Goal: Task Accomplishment & Management: Use online tool/utility

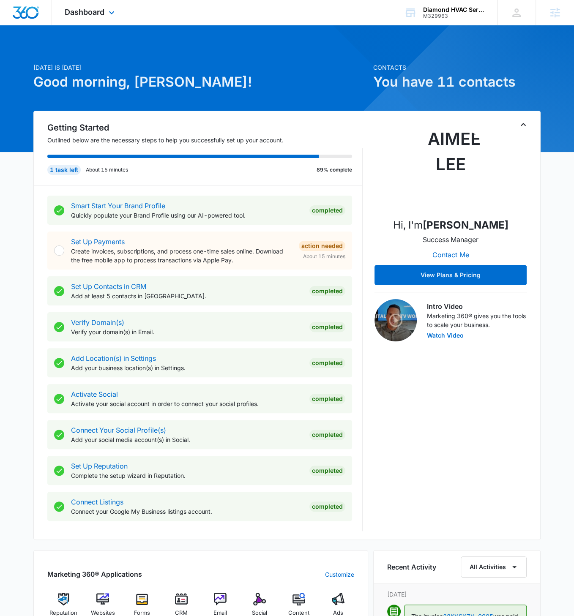
click at [105, 14] on div "Dashboard Apps Reputation Websites Forms CRM Email Social Content Ads Intellige…" at bounding box center [90, 12] width 77 height 25
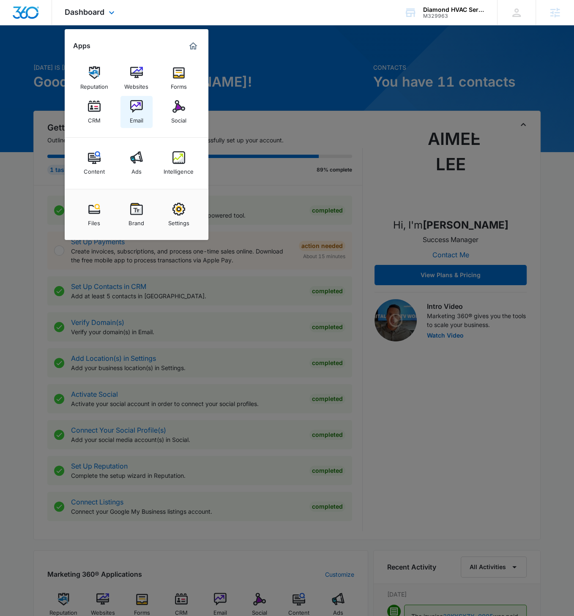
click at [137, 111] on img at bounding box center [136, 106] width 13 height 13
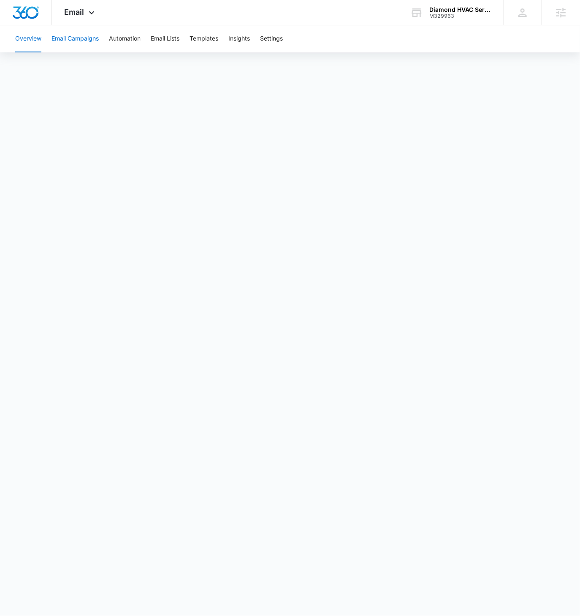
click at [82, 38] on button "Email Campaigns" at bounding box center [75, 38] width 47 height 27
click at [199, 41] on button "Templates" at bounding box center [204, 38] width 29 height 27
click at [80, 9] on span "Email" at bounding box center [75, 12] width 20 height 9
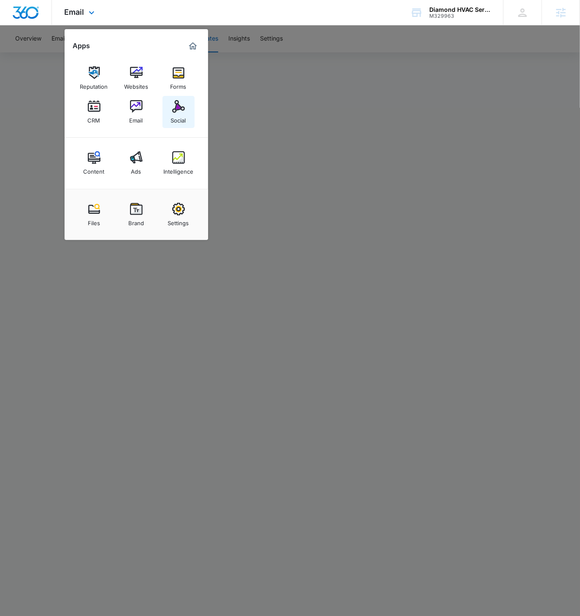
click at [175, 107] on img at bounding box center [178, 106] width 13 height 13
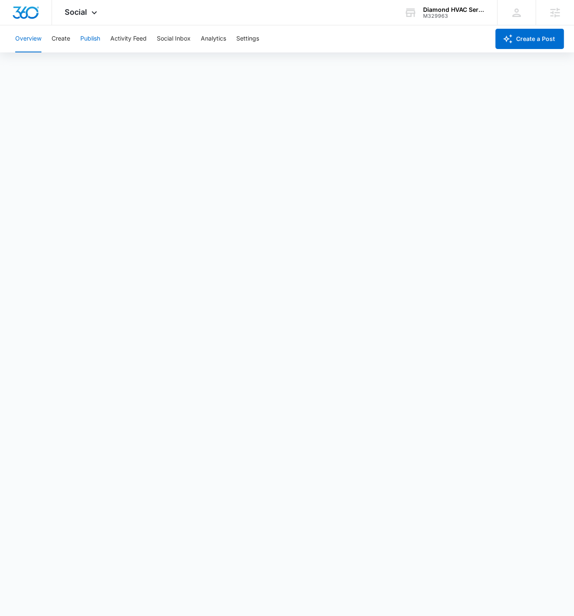
click at [96, 38] on button "Publish" at bounding box center [90, 38] width 20 height 27
click at [62, 41] on button "Create" at bounding box center [61, 38] width 19 height 27
click at [125, 40] on button "Activity Feed" at bounding box center [128, 38] width 36 height 27
click at [91, 39] on button "Publish" at bounding box center [90, 38] width 20 height 27
click at [58, 38] on button "Create" at bounding box center [61, 38] width 19 height 27
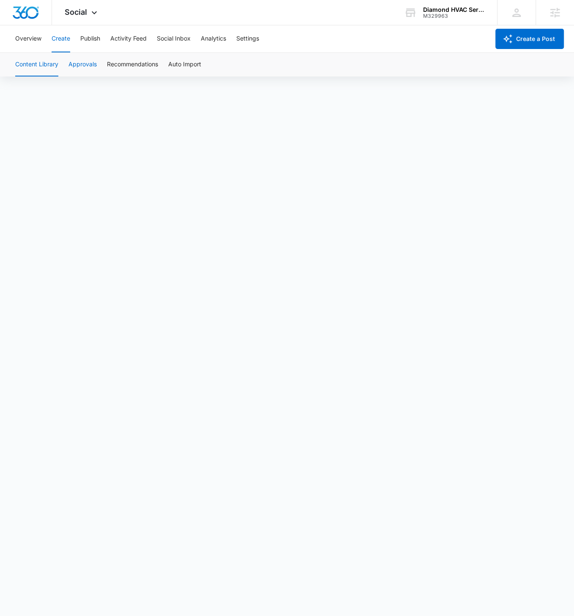
scroll to position [6, 0]
click at [94, 41] on button "Publish" at bounding box center [90, 38] width 20 height 27
click at [63, 63] on button "Schedules" at bounding box center [64, 65] width 29 height 24
click at [86, 39] on button "Publish" at bounding box center [90, 38] width 20 height 27
click at [64, 67] on button "Schedules" at bounding box center [64, 65] width 29 height 24
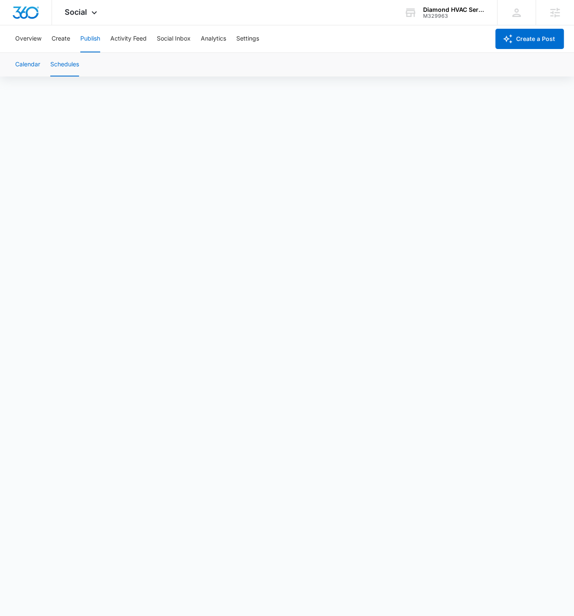
click at [36, 67] on button "Calendar" at bounding box center [27, 65] width 25 height 24
click at [129, 39] on button "Activity Feed" at bounding box center [128, 38] width 36 height 27
click at [66, 39] on button "Create" at bounding box center [61, 38] width 19 height 27
click at [89, 13] on icon at bounding box center [94, 15] width 10 height 10
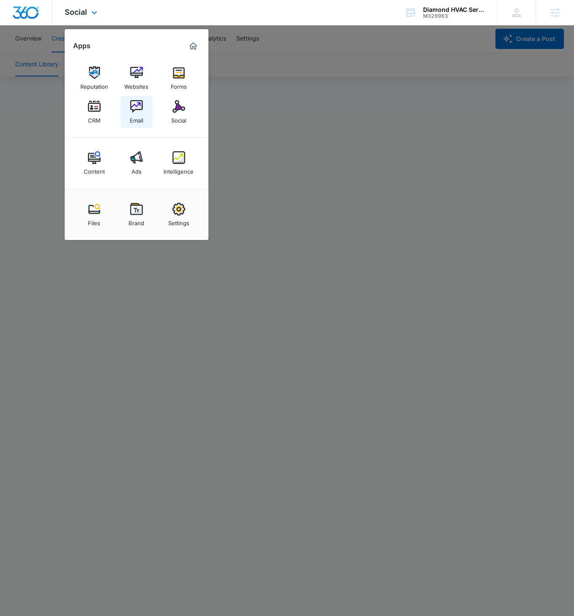
click at [139, 112] on img at bounding box center [136, 106] width 13 height 13
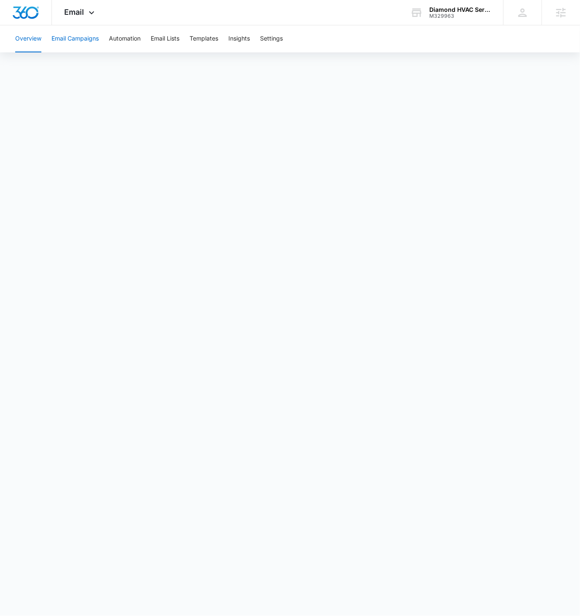
click at [89, 41] on button "Email Campaigns" at bounding box center [75, 38] width 47 height 27
click at [85, 12] on div "Email Apps Reputation Websites Forms CRM Email Social Content Ads Intelligence …" at bounding box center [80, 12] width 57 height 25
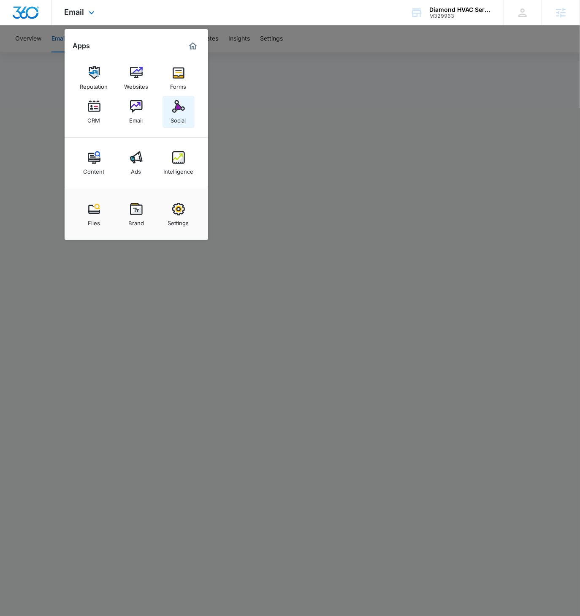
click at [170, 105] on link "Social" at bounding box center [179, 112] width 32 height 32
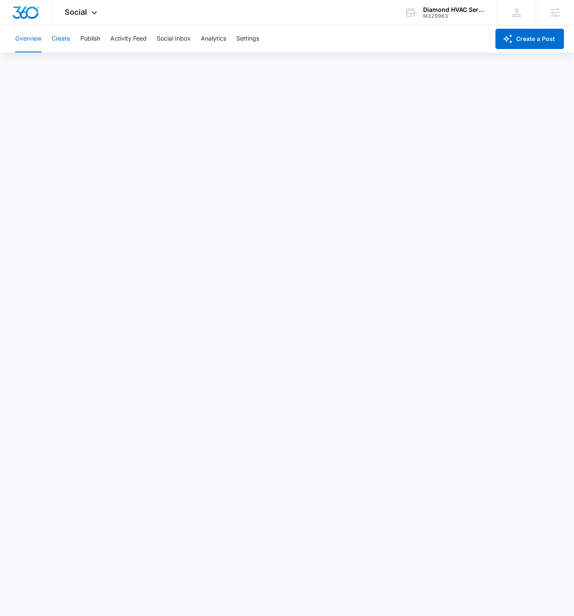
click at [66, 41] on button "Create" at bounding box center [61, 38] width 19 height 27
click at [89, 11] on icon at bounding box center [94, 15] width 10 height 10
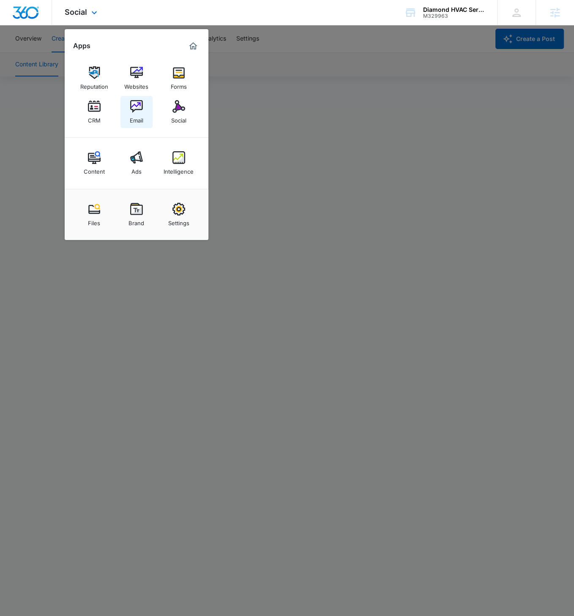
click at [133, 108] on img at bounding box center [136, 106] width 13 height 13
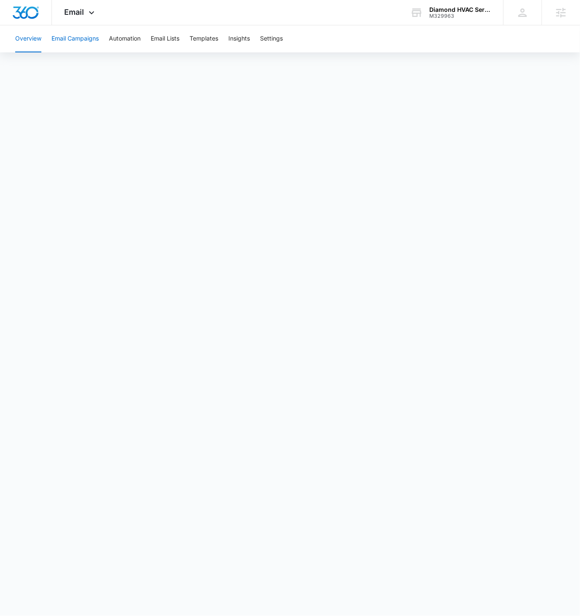
click at [76, 41] on button "Email Campaigns" at bounding box center [75, 38] width 47 height 27
click at [206, 39] on button "Templates" at bounding box center [204, 38] width 29 height 27
click at [79, 40] on button "Email Campaigns" at bounding box center [75, 38] width 47 height 27
click at [87, 14] on icon at bounding box center [92, 15] width 10 height 10
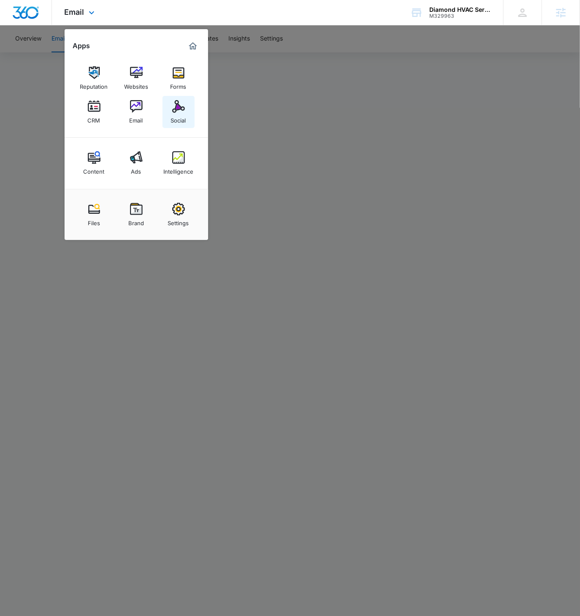
click at [177, 114] on div "Social" at bounding box center [178, 118] width 15 height 11
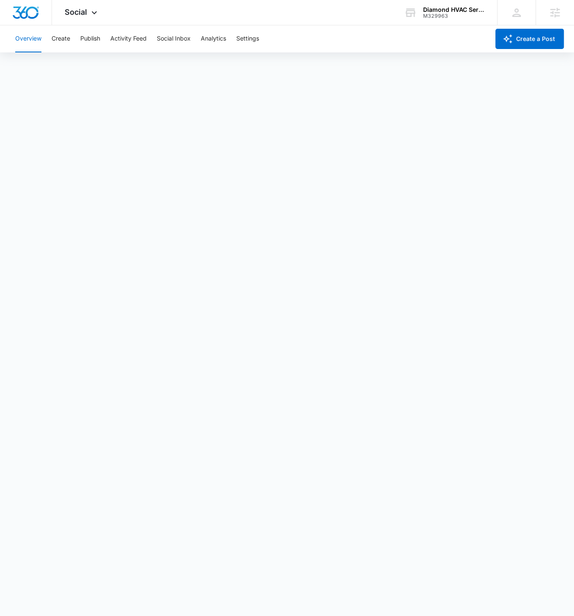
scroll to position [3, 0]
click at [95, 41] on button "Publish" at bounding box center [90, 38] width 20 height 27
click at [95, 15] on icon at bounding box center [94, 15] width 10 height 10
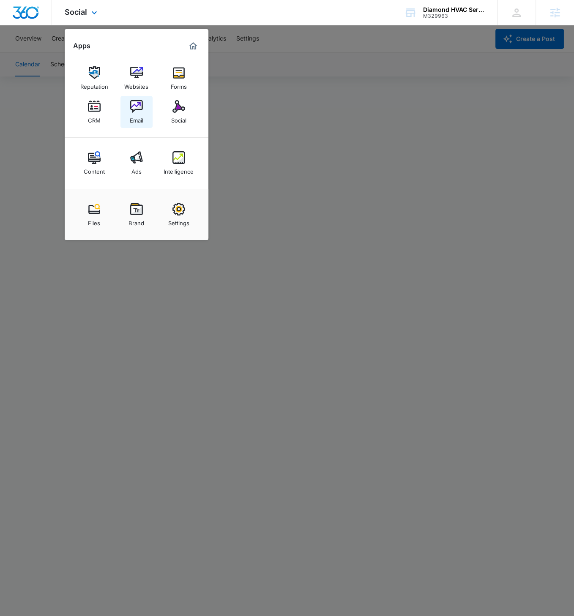
click at [133, 114] on div "Email" at bounding box center [137, 118] width 14 height 11
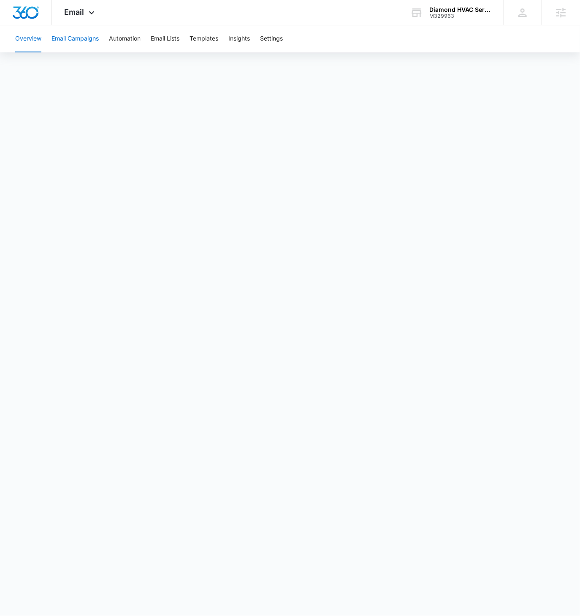
click at [91, 37] on button "Email Campaigns" at bounding box center [75, 38] width 47 height 27
